Goal: Task Accomplishment & Management: Manage account settings

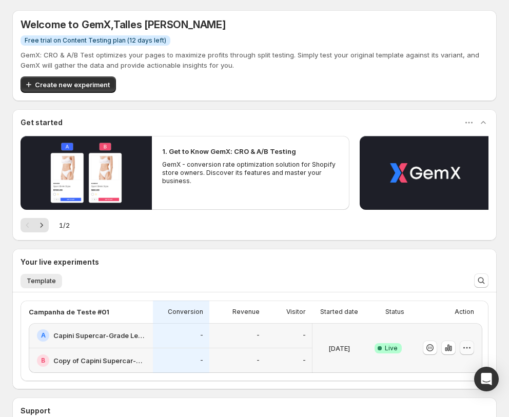
click at [462, 347] on button "button" at bounding box center [467, 348] width 14 height 14
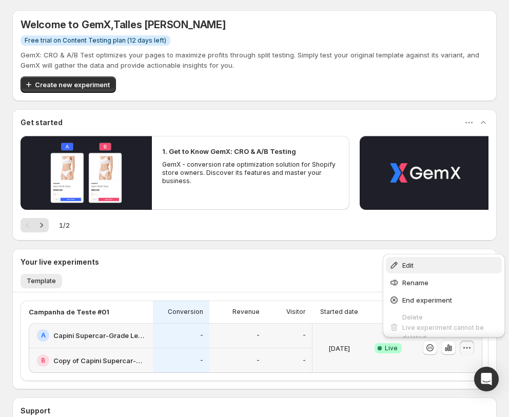
click at [435, 266] on span "Edit" at bounding box center [450, 265] width 96 height 10
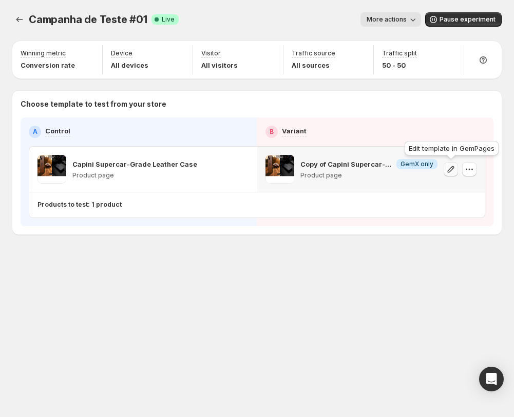
click at [451, 170] on icon "button" at bounding box center [450, 169] width 10 height 10
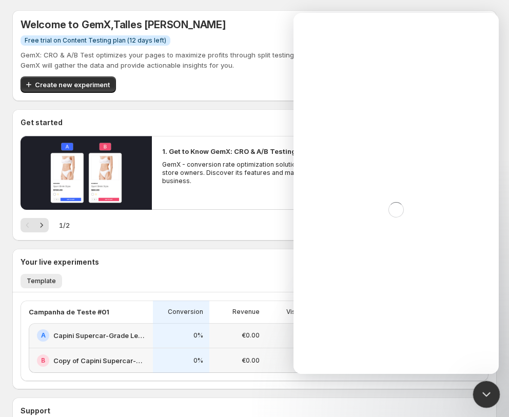
click at [488, 381] on div "Close Intercom Messenger" at bounding box center [485, 393] width 25 height 25
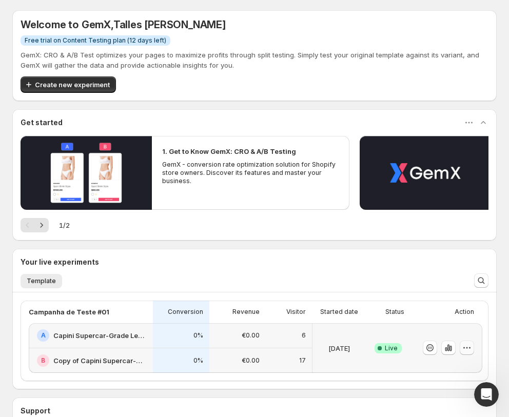
click at [465, 348] on icon "button" at bounding box center [467, 348] width 10 height 10
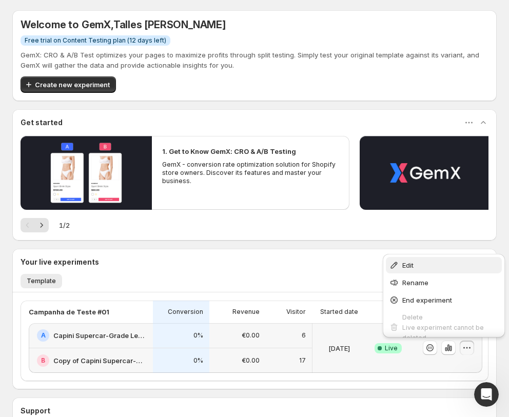
click at [429, 270] on span "Edit" at bounding box center [450, 265] width 96 height 10
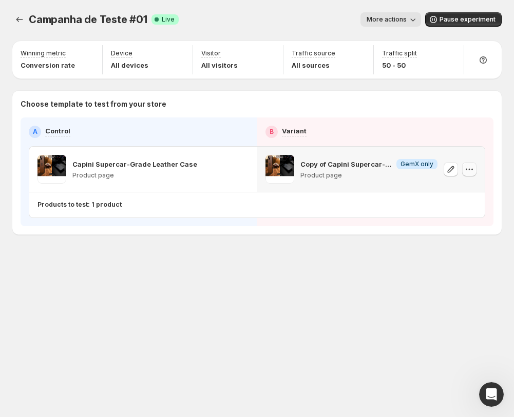
click at [464, 171] on button "button" at bounding box center [469, 169] width 14 height 14
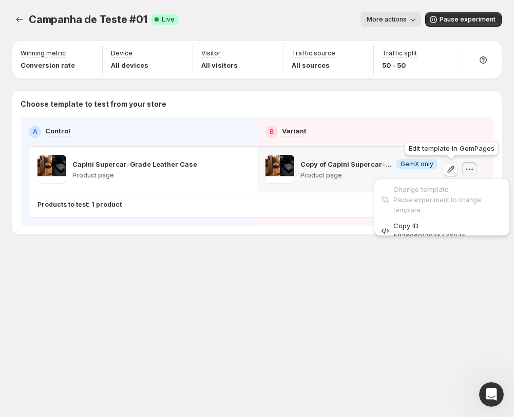
click at [453, 171] on icon "button" at bounding box center [450, 169] width 10 height 10
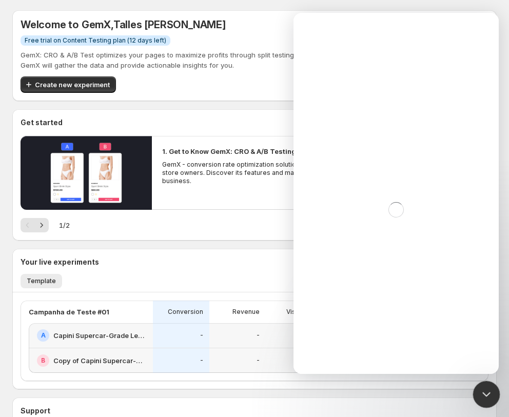
drag, startPoint x: 479, startPoint y: 400, endPoint x: 474, endPoint y: 395, distance: 6.5
click at [477, 401] on div "Close Intercom Messenger" at bounding box center [485, 393] width 25 height 25
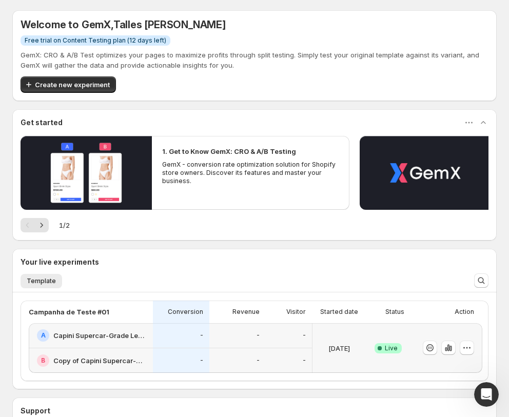
click at [460, 343] on div at bounding box center [448, 348] width 51 height 15
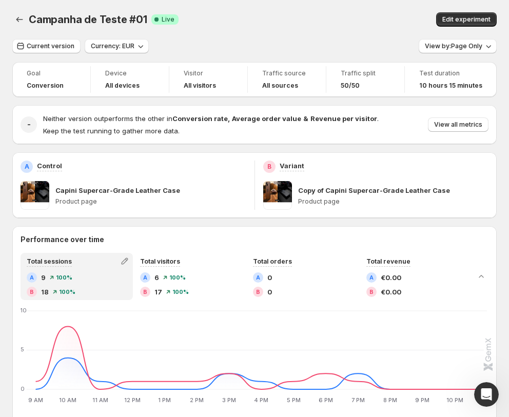
click at [477, 27] on div "Campanha de Teste #01. This page is ready Campanha de Teste #01 Success Complet…" at bounding box center [254, 19] width 484 height 39
click at [479, 19] on span "Edit experiment" at bounding box center [466, 19] width 48 height 8
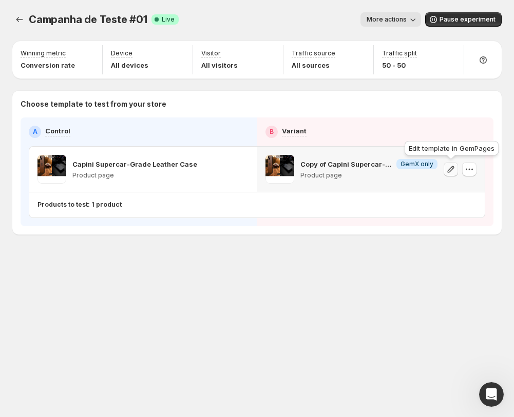
click at [457, 168] on button "button" at bounding box center [450, 169] width 14 height 14
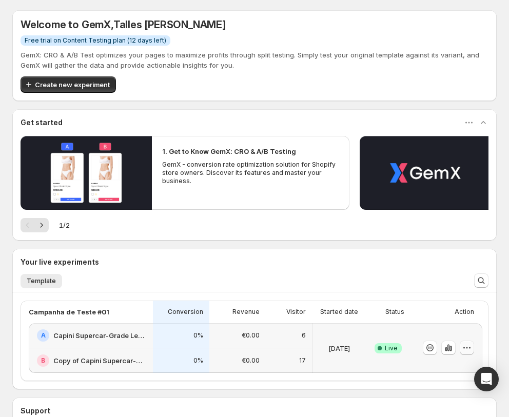
click at [474, 342] on button "button" at bounding box center [467, 348] width 14 height 14
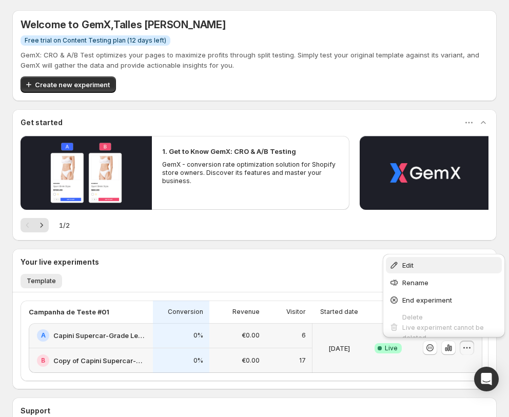
click at [448, 265] on span "Edit" at bounding box center [450, 265] width 96 height 10
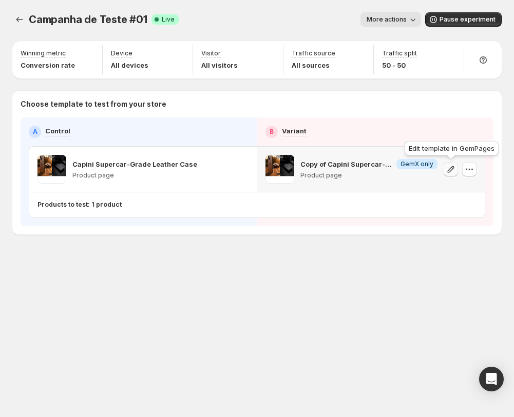
click at [452, 167] on icon "button" at bounding box center [450, 169] width 7 height 7
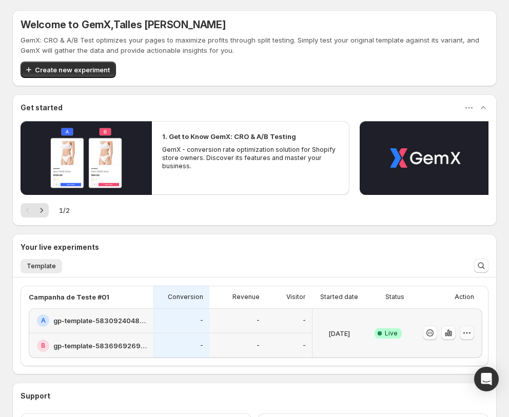
click at [466, 335] on icon "button" at bounding box center [467, 333] width 10 height 10
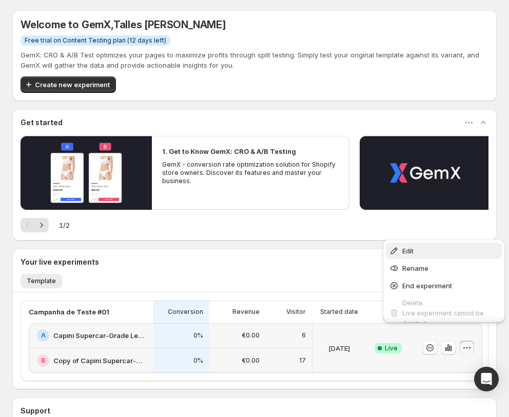
click at [426, 253] on span "Edit" at bounding box center [450, 251] width 96 height 10
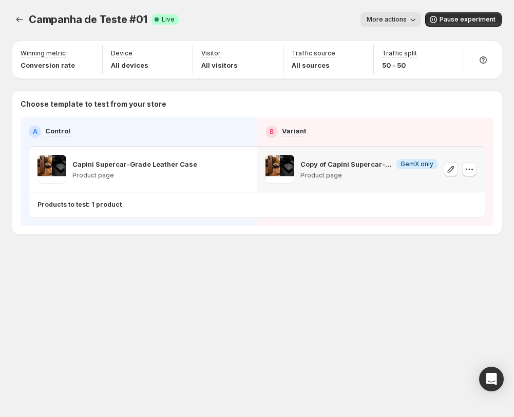
click at [391, 163] on p "Copy of Capini Supercar-Grade Leather Case" at bounding box center [346, 164] width 92 height 10
click at [451, 174] on button "button" at bounding box center [450, 169] width 14 height 14
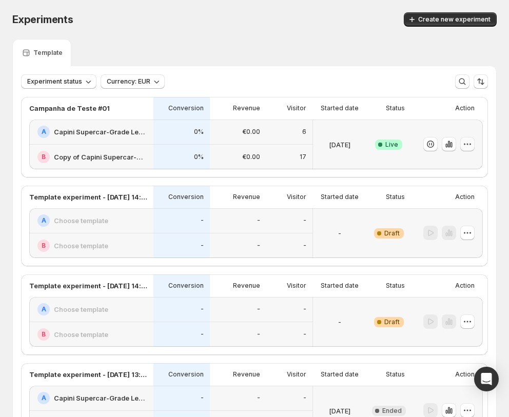
click at [471, 147] on icon "button" at bounding box center [467, 144] width 10 height 10
click at [444, 170] on span "Edit" at bounding box center [450, 165] width 96 height 10
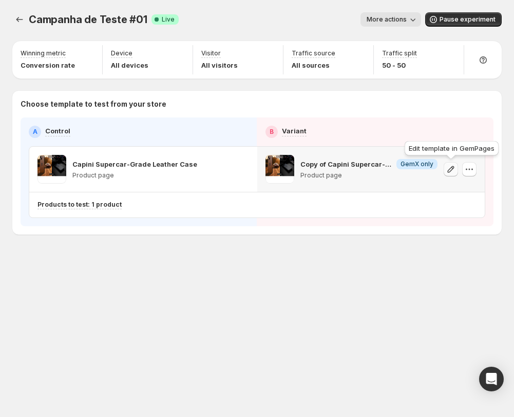
click at [457, 171] on button "button" at bounding box center [450, 169] width 14 height 14
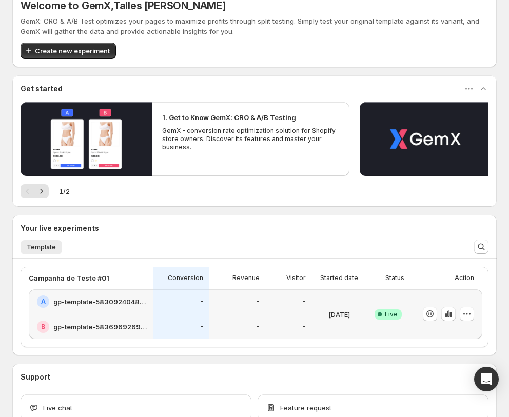
scroll to position [86, 0]
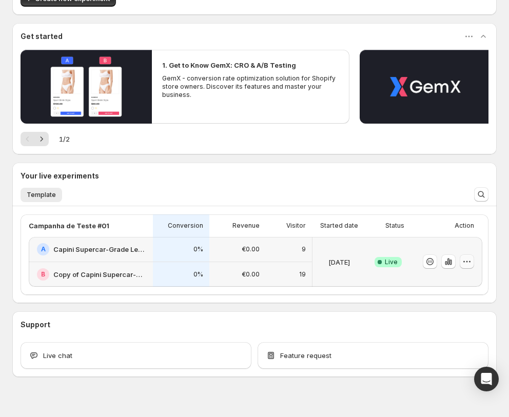
click at [469, 259] on icon "button" at bounding box center [467, 262] width 10 height 10
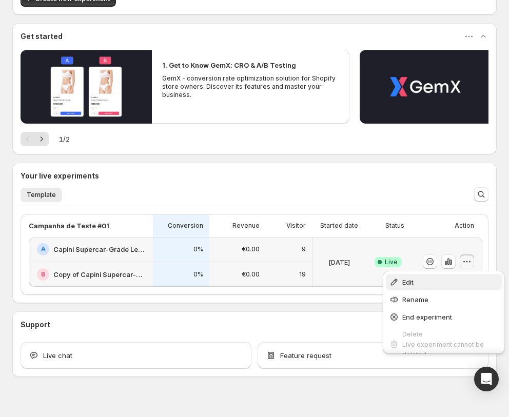
click at [440, 282] on span "Edit" at bounding box center [450, 282] width 96 height 10
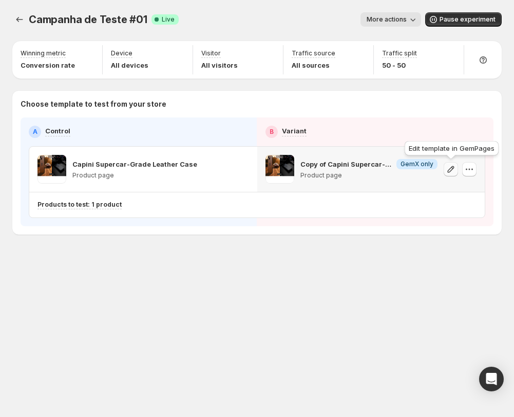
click at [451, 164] on icon "button" at bounding box center [450, 169] width 10 height 10
